Goal: Task Accomplishment & Management: Complete application form

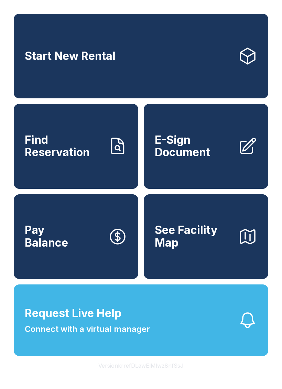
click at [182, 72] on link "Start New Rental" at bounding box center [141, 56] width 255 height 85
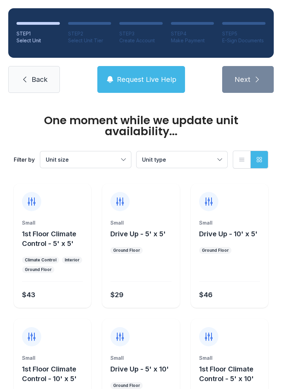
click at [227, 115] on div "One moment while we update unit availability..." at bounding box center [141, 126] width 255 height 22
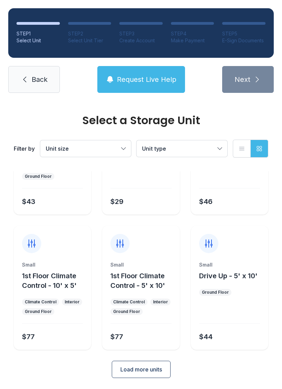
scroll to position [82, 0]
click at [131, 369] on span "Load more units" at bounding box center [141, 370] width 42 height 8
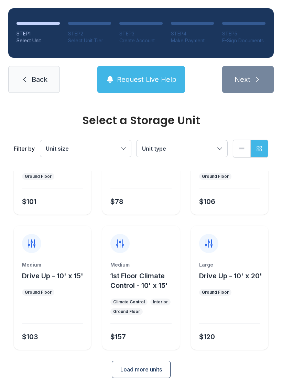
scroll to position [352, 0]
click at [38, 71] on link "Back" at bounding box center [34, 79] width 52 height 27
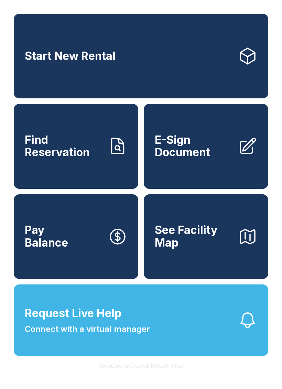
click at [90, 336] on span "Connect with a virtual manager" at bounding box center [87, 329] width 125 height 12
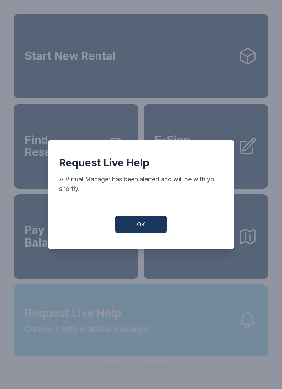
click at [142, 223] on button "OK" at bounding box center [141, 224] width 52 height 17
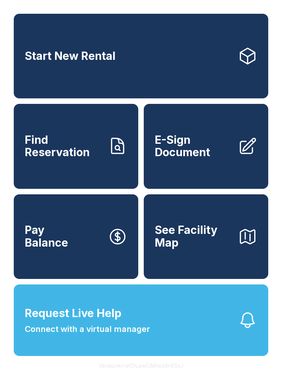
click at [182, 70] on link "Start New Rental" at bounding box center [141, 56] width 255 height 85
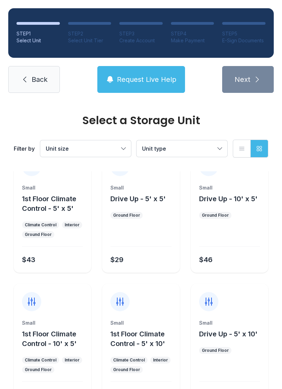
scroll to position [21, 0]
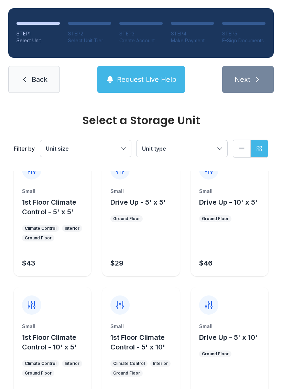
click at [222, 232] on div at bounding box center [229, 241] width 61 height 20
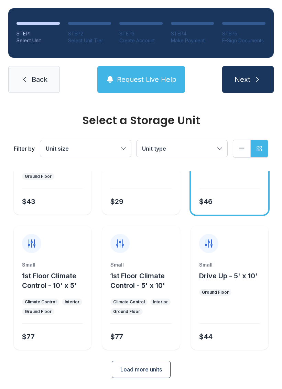
scroll to position [82, 0]
click at [35, 71] on link "Back" at bounding box center [34, 79] width 52 height 27
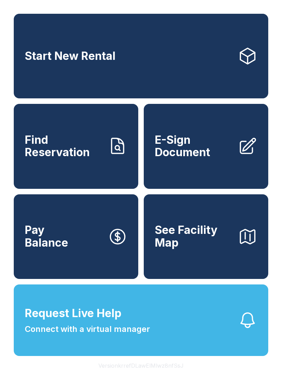
click at [44, 159] on span "Find Reservation" at bounding box center [64, 146] width 78 height 25
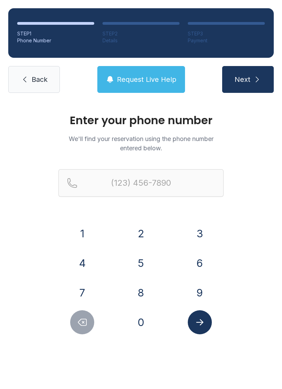
click at [77, 289] on button "7" at bounding box center [82, 293] width 24 height 24
click at [201, 233] on button "3" at bounding box center [200, 234] width 24 height 24
click at [195, 261] on button "6" at bounding box center [200, 263] width 24 height 24
click at [81, 287] on button "7" at bounding box center [82, 293] width 24 height 24
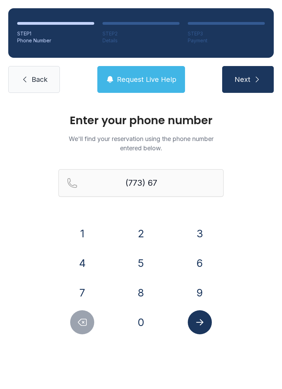
click at [199, 292] on button "9" at bounding box center [200, 293] width 24 height 24
click at [78, 226] on button "1" at bounding box center [82, 234] width 24 height 24
click at [139, 261] on button "5" at bounding box center [141, 263] width 24 height 24
click at [141, 292] on button "8" at bounding box center [141, 293] width 24 height 24
click at [132, 326] on button "0" at bounding box center [141, 322] width 24 height 24
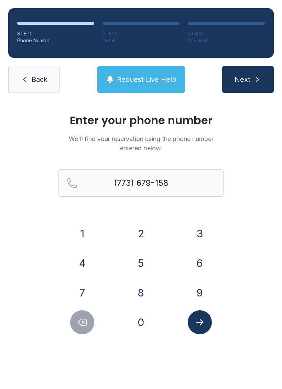
type input "[PHONE_NUMBER]"
click at [200, 319] on icon "Submit lookup form" at bounding box center [200, 322] width 10 height 10
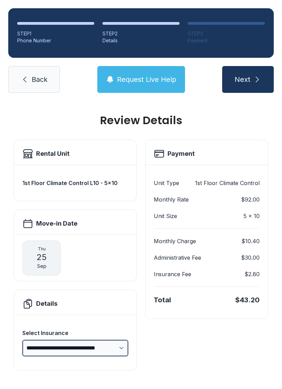
click at [116, 346] on select "**********" at bounding box center [75, 348] width 106 height 17
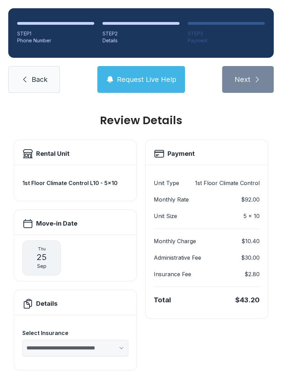
select select "****"
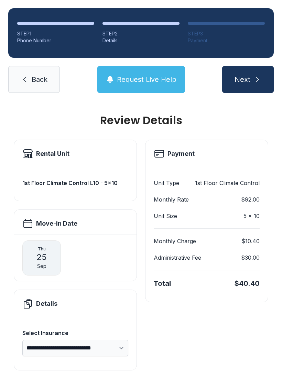
click at [35, 77] on span "Back" at bounding box center [40, 80] width 16 height 10
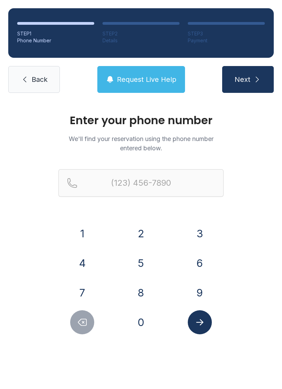
click at [28, 82] on icon at bounding box center [25, 79] width 8 height 8
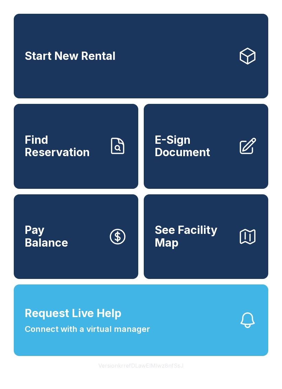
click at [177, 168] on link "E-Sign Document" at bounding box center [206, 146] width 125 height 85
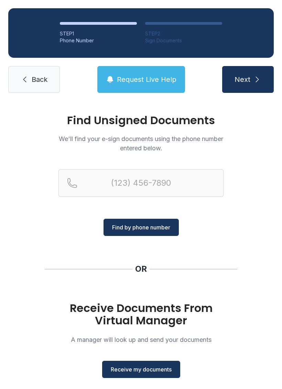
click at [127, 370] on span "Receive my documents" at bounding box center [141, 370] width 61 height 8
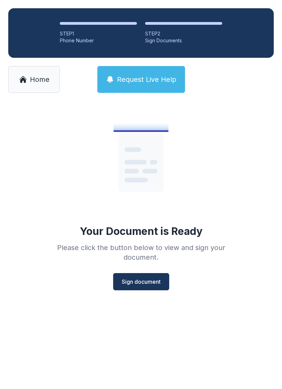
click at [140, 272] on div "Your Document is Ready Please click the button below to view and sign your docu…" at bounding box center [141, 199] width 198 height 184
click at [147, 284] on span "Sign document" at bounding box center [141, 282] width 39 height 8
